Goal: Task Accomplishment & Management: Complete application form

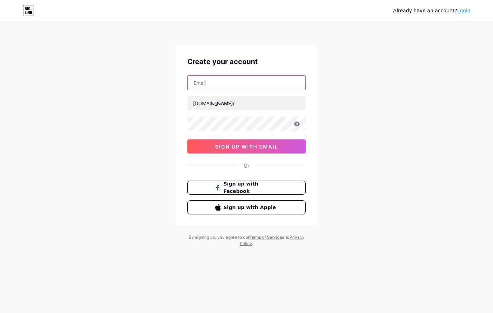
drag, startPoint x: 0, startPoint y: 0, endPoint x: 207, endPoint y: 87, distance: 225.0
click at [207, 87] on input "text" at bounding box center [247, 83] width 118 height 14
type input "drneeruthakral"
click at [252, 88] on input "drneeruthakral" at bounding box center [247, 83] width 118 height 14
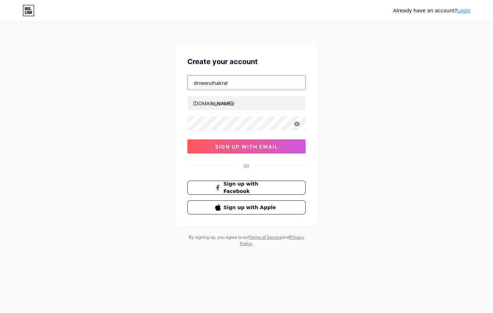
click at [252, 88] on input "drneeruthakral" at bounding box center [247, 83] width 118 height 14
click at [252, 88] on input "text" at bounding box center [247, 83] width 118 height 14
type input "[EMAIL_ADDRESS][DOMAIN_NAME]"
click at [248, 111] on div "cb.drneeruthakral@gmail.com bio.link/ 0cAFcWeA6Gi5w8UNXHhZHBrRUP8NSHST_cnHjOl2Z…" at bounding box center [246, 114] width 118 height 78
click at [248, 105] on input "text" at bounding box center [247, 103] width 118 height 14
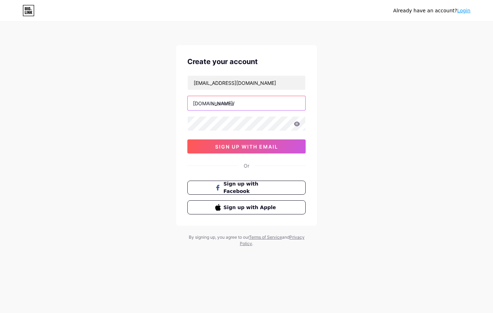
click at [249, 105] on input "text" at bounding box center [247, 103] width 118 height 14
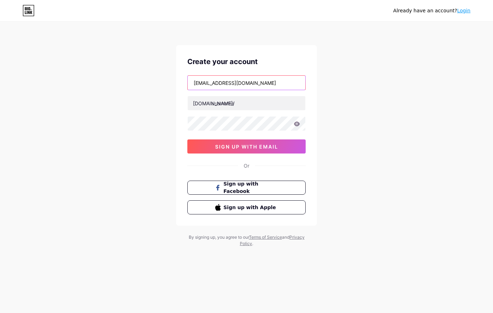
drag, startPoint x: 202, startPoint y: 84, endPoint x: 209, endPoint y: 84, distance: 7.1
click at [207, 84] on input "[EMAIL_ADDRESS][DOMAIN_NAME]" at bounding box center [247, 83] width 118 height 14
click at [210, 84] on input "[EMAIL_ADDRESS][DOMAIN_NAME]" at bounding box center [247, 83] width 118 height 14
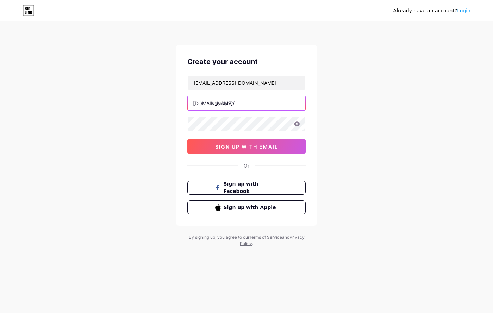
click at [226, 107] on input "text" at bounding box center [247, 103] width 118 height 14
paste input "drneeruthakral"
type input "drneeruthakral"
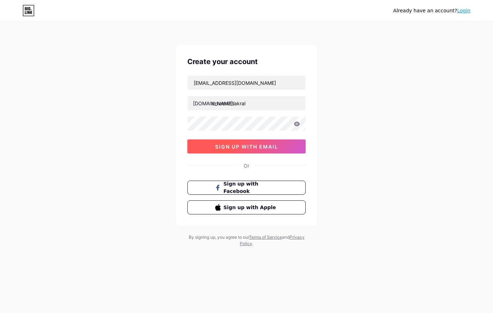
click at [227, 145] on span "sign up with email" at bounding box center [246, 147] width 63 height 6
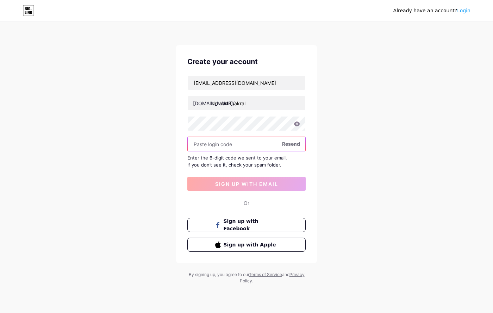
click at [235, 143] on input "text" at bounding box center [247, 144] width 118 height 14
paste input "973965"
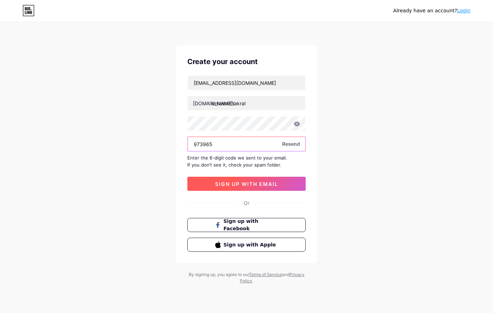
type input "973965"
click at [218, 182] on span "sign up with email" at bounding box center [246, 184] width 63 height 6
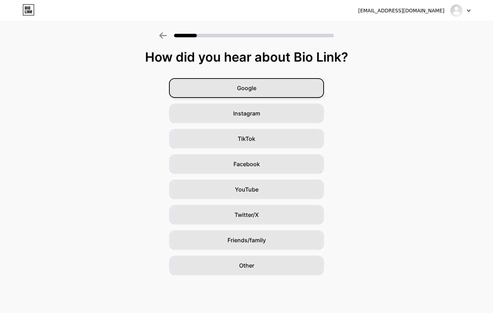
click at [265, 88] on div "Google" at bounding box center [246, 88] width 155 height 20
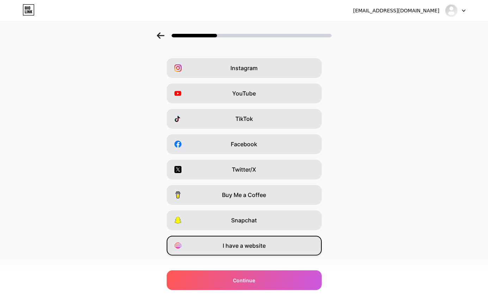
scroll to position [31, 0]
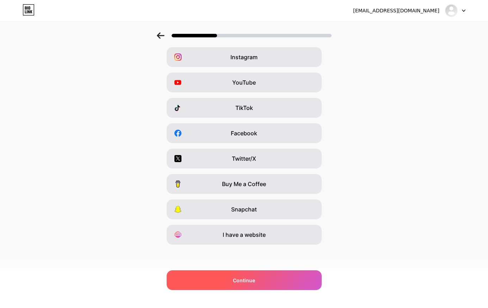
click at [245, 277] on span "Continue" at bounding box center [244, 280] width 22 height 7
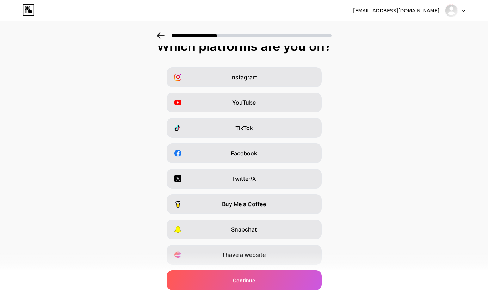
scroll to position [0, 0]
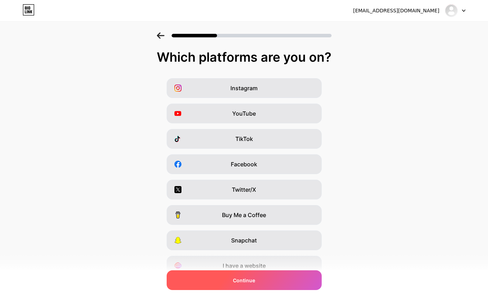
click at [248, 278] on span "Continue" at bounding box center [244, 280] width 22 height 7
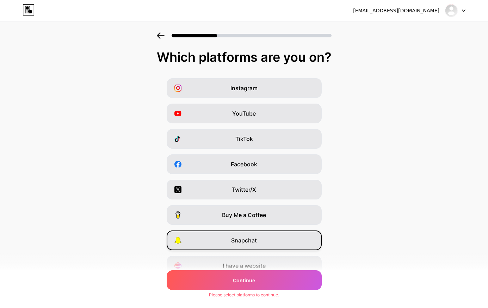
scroll to position [31, 0]
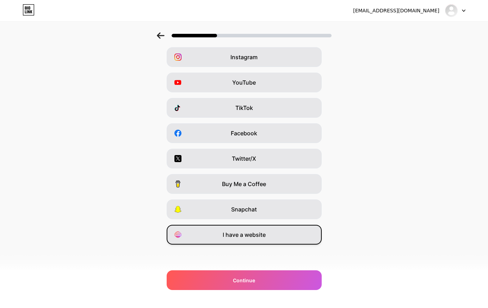
click at [259, 235] on span "I have a website" at bounding box center [244, 234] width 43 height 8
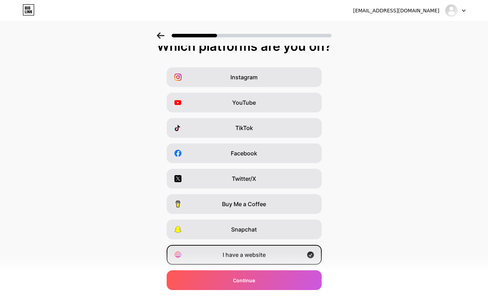
scroll to position [0, 0]
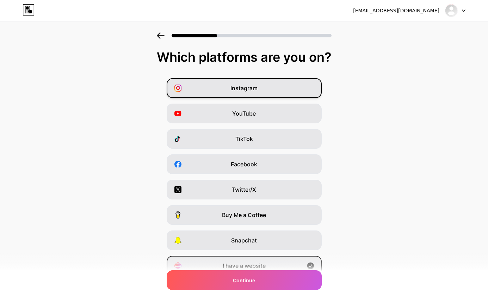
click at [267, 87] on div "Instagram" at bounding box center [244, 88] width 155 height 20
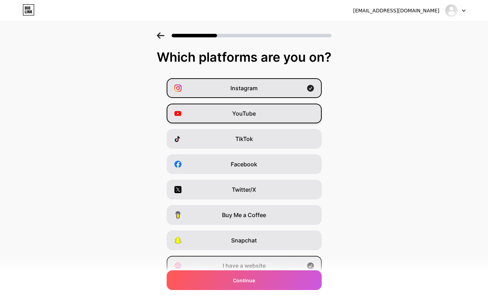
click at [247, 113] on span "YouTube" at bounding box center [244, 113] width 24 height 8
click at [249, 127] on div "Instagram YouTube TikTok Facebook Twitter/X Buy Me a Coffee Snapchat I have a w…" at bounding box center [244, 176] width 481 height 197
click at [259, 168] on div "Facebook" at bounding box center [244, 164] width 155 height 20
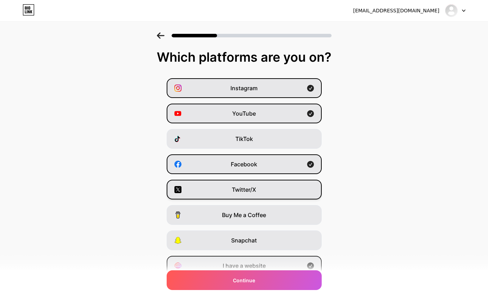
click at [277, 190] on div "Twitter/X" at bounding box center [244, 190] width 155 height 20
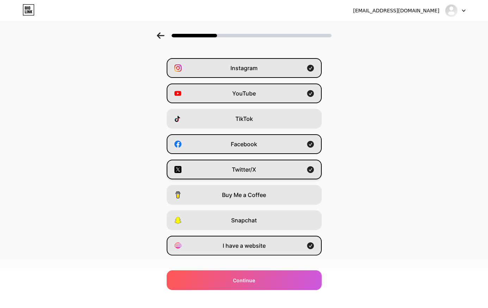
scroll to position [31, 0]
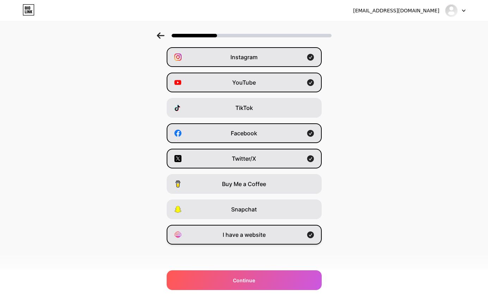
click at [256, 241] on div "I have a website" at bounding box center [244, 235] width 155 height 20
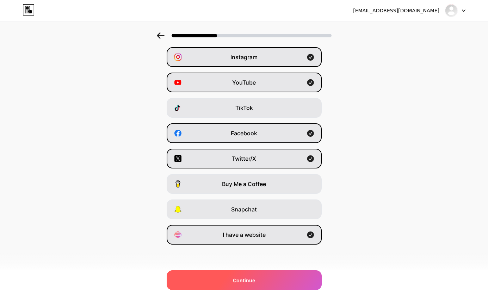
click at [256, 275] on div "Continue" at bounding box center [244, 280] width 155 height 20
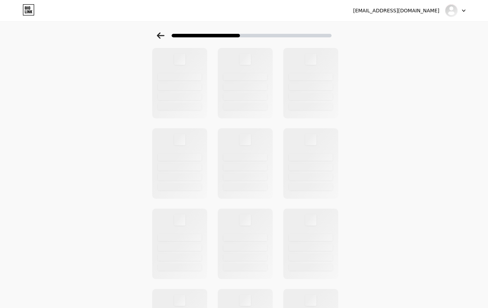
scroll to position [0, 0]
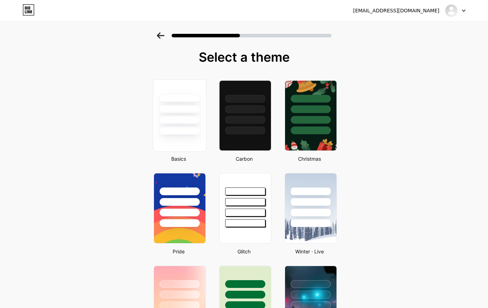
click at [171, 116] on div at bounding box center [179, 120] width 41 height 8
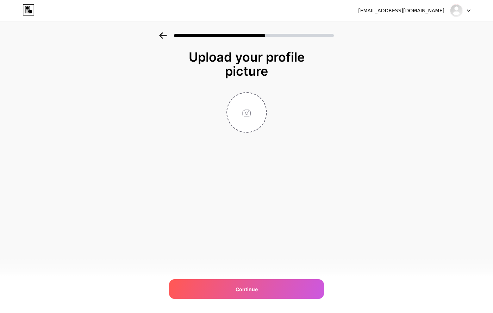
click at [254, 191] on div "cb.drneeruthakral@gmail.com Logout Link Copied Upload your profile picture Cont…" at bounding box center [246, 156] width 493 height 313
click at [164, 35] on icon at bounding box center [162, 35] width 7 height 6
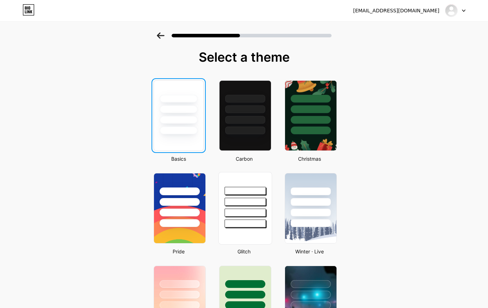
click at [245, 190] on div at bounding box center [244, 191] width 41 height 8
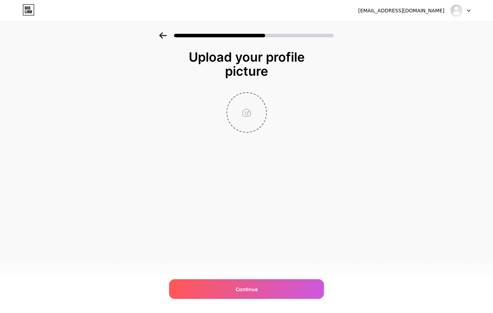
click at [252, 122] on input "file" at bounding box center [246, 112] width 39 height 39
type input "C:\fakepath\maxresdefault.jpg"
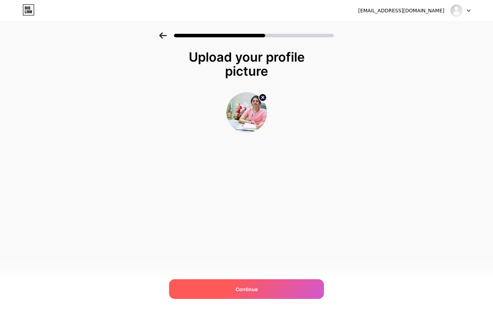
click at [254, 286] on span "Continue" at bounding box center [247, 289] width 22 height 7
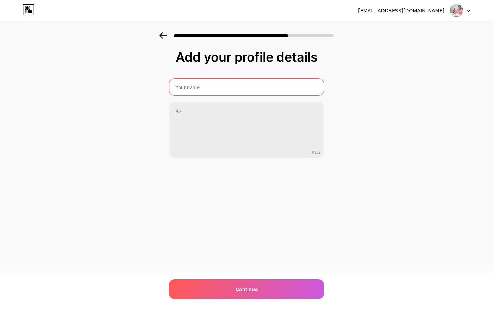
click at [223, 91] on input "text" at bounding box center [246, 87] width 154 height 17
click at [192, 95] on input "text" at bounding box center [247, 87] width 156 height 17
paste input "Dr. Neeru Thakral - Gynecologist | Fertility and IVF Specialist in Gurgaon"
type input "Dr. Neeru Thakral - Gynecologist | Fertility and IVF Specialist in Gurgaon"
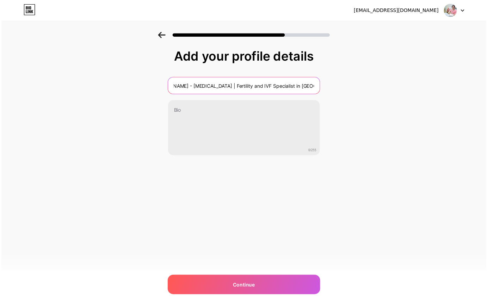
scroll to position [0, 0]
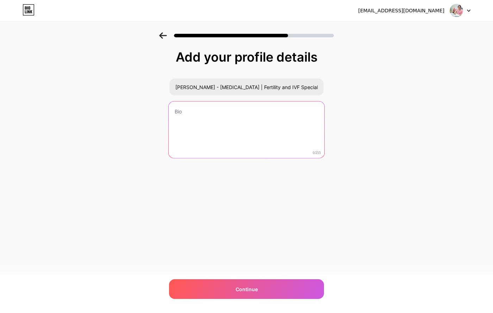
click at [230, 141] on textarea at bounding box center [247, 129] width 156 height 57
paste textarea "Dr. Neeru Thakral is a highly skilled and caring gynecologist in Gurgaon with o…"
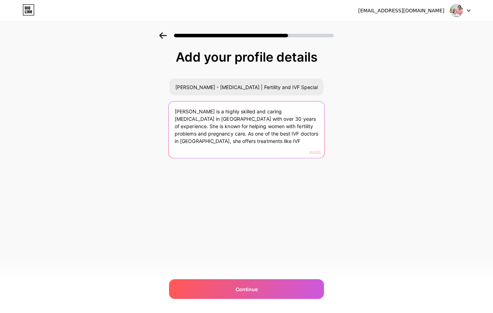
click at [230, 119] on textarea "Dr. Neeru Thakral is a highly skilled and caring gynecologist in Gurgaon with o…" at bounding box center [247, 129] width 156 height 57
drag, startPoint x: 188, startPoint y: 132, endPoint x: 234, endPoint y: 146, distance: 48.0
click at [234, 146] on textarea "Dr. Neeru Thakral is a highly skilled and caring gynecologist in Gurgaon with o…" at bounding box center [247, 129] width 156 height 57
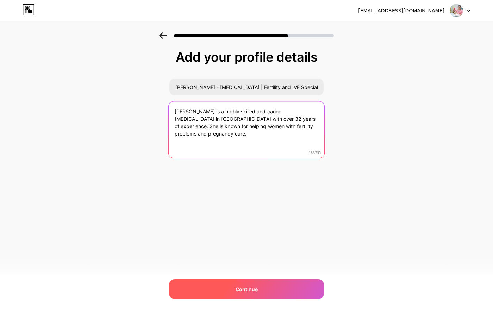
type textarea "Dr. Neeru Thakral is a highly skilled and caring gynecologist in Gurgaon with o…"
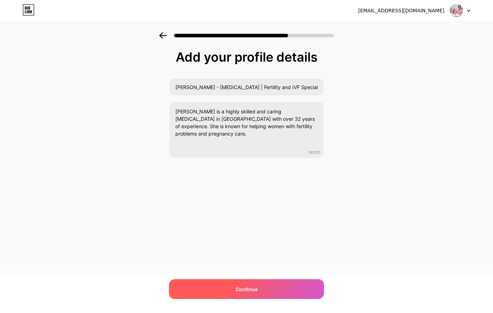
click at [223, 286] on div "Continue" at bounding box center [246, 289] width 155 height 20
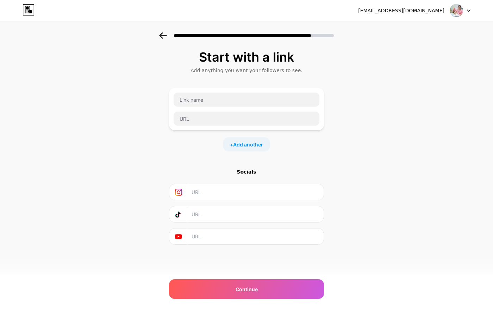
click at [216, 92] on div at bounding box center [246, 109] width 155 height 42
click at [215, 99] on input "text" at bounding box center [247, 100] width 146 height 14
click at [202, 120] on input "text" at bounding box center [247, 119] width 146 height 14
paste input "https://www.drneeruthakral.com/ivf-doctor-gurgaon"
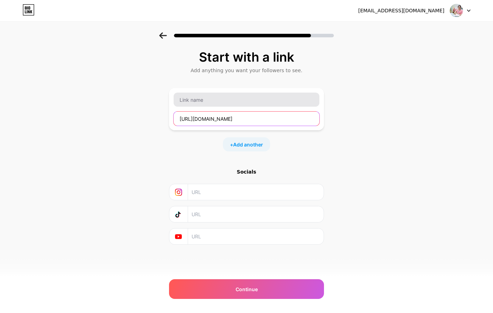
type input "https://www.drneeruthakral.com/ivf-doctor-gurgaon"
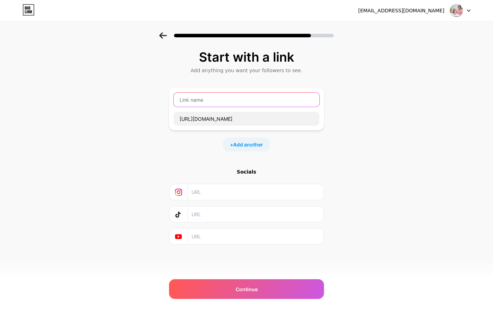
click at [201, 105] on input "text" at bounding box center [247, 100] width 146 height 14
type input "Best IVF Doctor in Gurgaon"
click at [217, 188] on input "text" at bounding box center [256, 192] width 128 height 16
paste input "https://www.instagram.com/dr_neeru_thakral/"
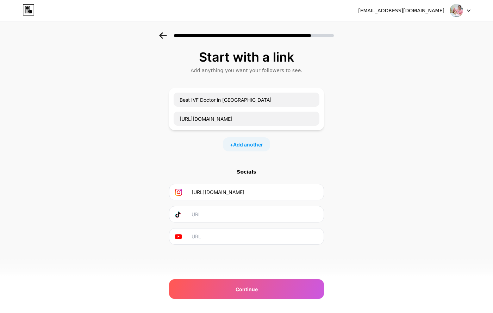
type input "https://www.instagram.com/dr_neeru_thakral/"
click at [251, 240] on input "text" at bounding box center [256, 237] width 128 height 16
paste input "https://www.youtube.com/@Dr_Neeru_Thakral"
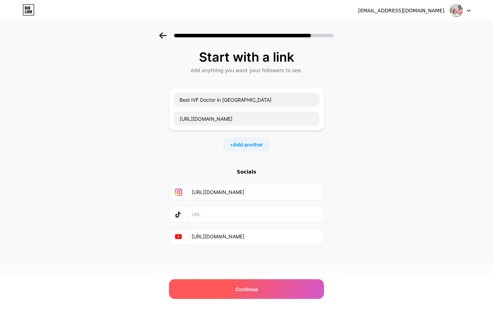
type input "https://www.youtube.com/@Dr_Neeru_Thakral"
click at [225, 280] on div "Continue" at bounding box center [246, 289] width 155 height 20
click at [224, 285] on div "Continue" at bounding box center [246, 289] width 155 height 20
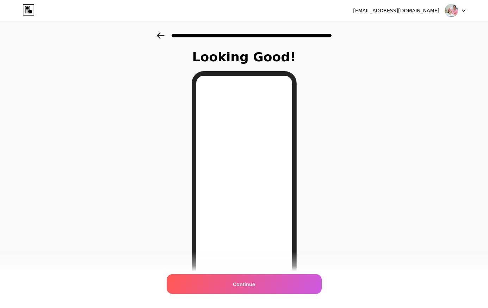
scroll to position [46, 0]
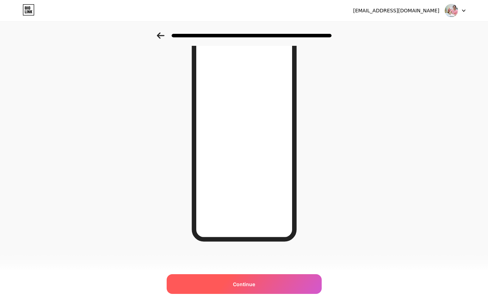
click at [248, 281] on span "Continue" at bounding box center [244, 283] width 22 height 7
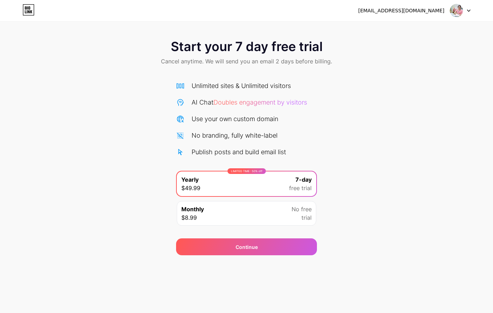
click at [451, 11] on img at bounding box center [456, 10] width 13 height 13
click at [381, 79] on div "Start your 7 day free trial Cancel anytime. We will send you an email 2 days be…" at bounding box center [246, 143] width 493 height 223
click at [283, 224] on div "Monthly $8.99 No free trial" at bounding box center [246, 213] width 139 height 25
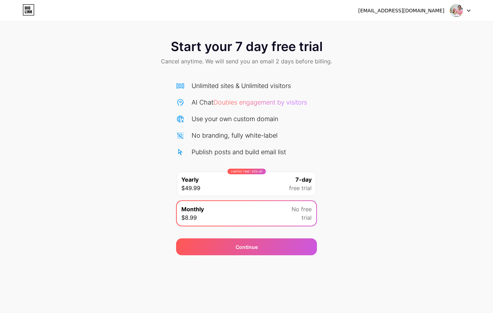
click at [297, 197] on div "LIMITED TIME : 50% off Yearly $49.99 7-day free trial Monthly $8.99 No free tri…" at bounding box center [246, 200] width 141 height 59
click at [297, 176] on span "7-day" at bounding box center [304, 179] width 16 height 8
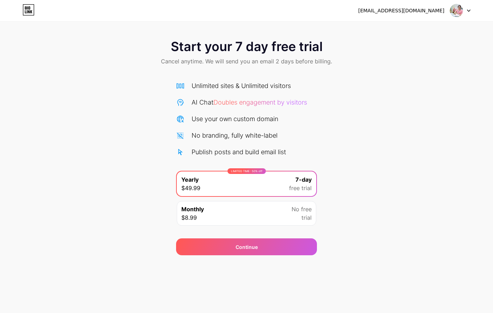
click at [27, 12] on icon at bounding box center [29, 9] width 12 height 11
click at [232, 210] on div "Monthly $8.99 No free trial" at bounding box center [246, 213] width 139 height 25
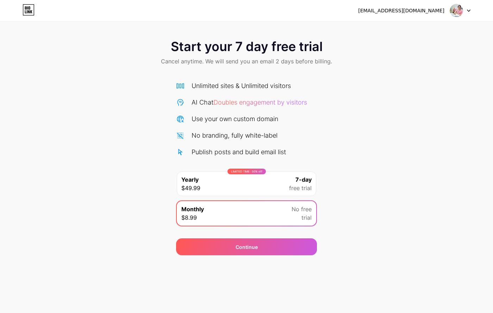
click at [249, 161] on div "Unlimited sites & Unlimited visitors AI Chat Doubles engagement by visitors Use…" at bounding box center [246, 155] width 141 height 149
drag, startPoint x: 250, startPoint y: 179, endPoint x: 240, endPoint y: 206, distance: 28.8
click at [250, 180] on div "LIMITED TIME : 50% off Yearly $49.99 7-day free trial" at bounding box center [246, 184] width 139 height 25
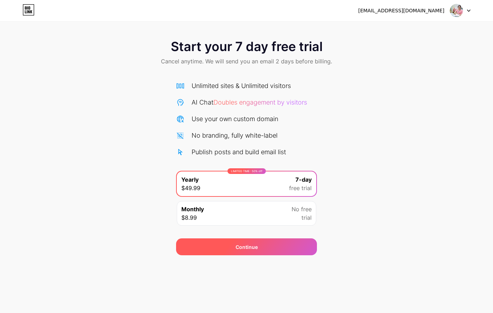
click at [217, 253] on div "Continue" at bounding box center [246, 246] width 141 height 17
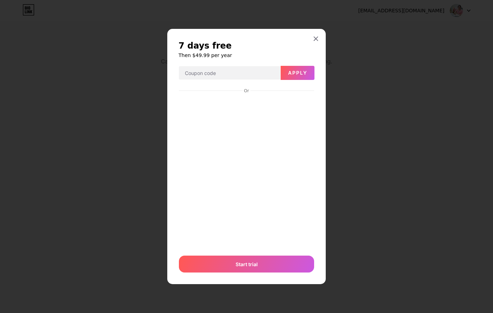
click at [318, 32] on div at bounding box center [316, 38] width 13 height 13
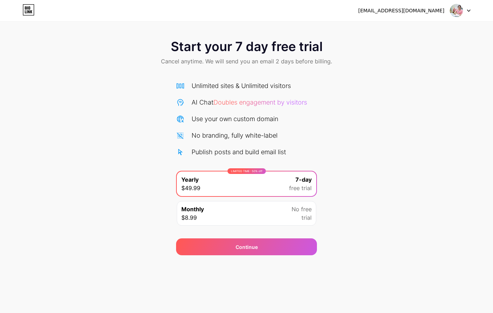
click at [15, 4] on div "cb.drneeruthakral@gmail.com Logout" at bounding box center [246, 10] width 493 height 21
click at [23, 7] on icon at bounding box center [29, 9] width 12 height 11
click at [460, 8] on img at bounding box center [456, 10] width 13 height 13
click at [273, 103] on span "Doubles engagement by visitors" at bounding box center [260, 102] width 94 height 7
click at [452, 11] on img at bounding box center [456, 10] width 13 height 13
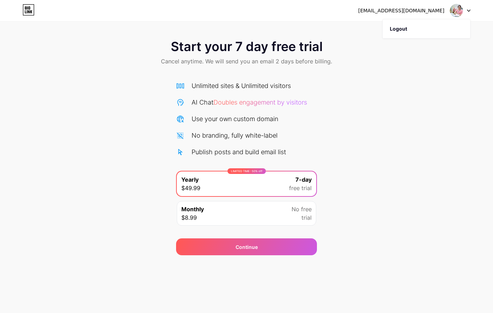
click at [418, 10] on div "[EMAIL_ADDRESS][DOMAIN_NAME]" at bounding box center [401, 10] width 86 height 7
drag, startPoint x: 27, startPoint y: 15, endPoint x: 33, endPoint y: 12, distance: 6.6
click at [27, 15] on link at bounding box center [29, 10] width 12 height 13
